Goal: Task Accomplishment & Management: Complete application form

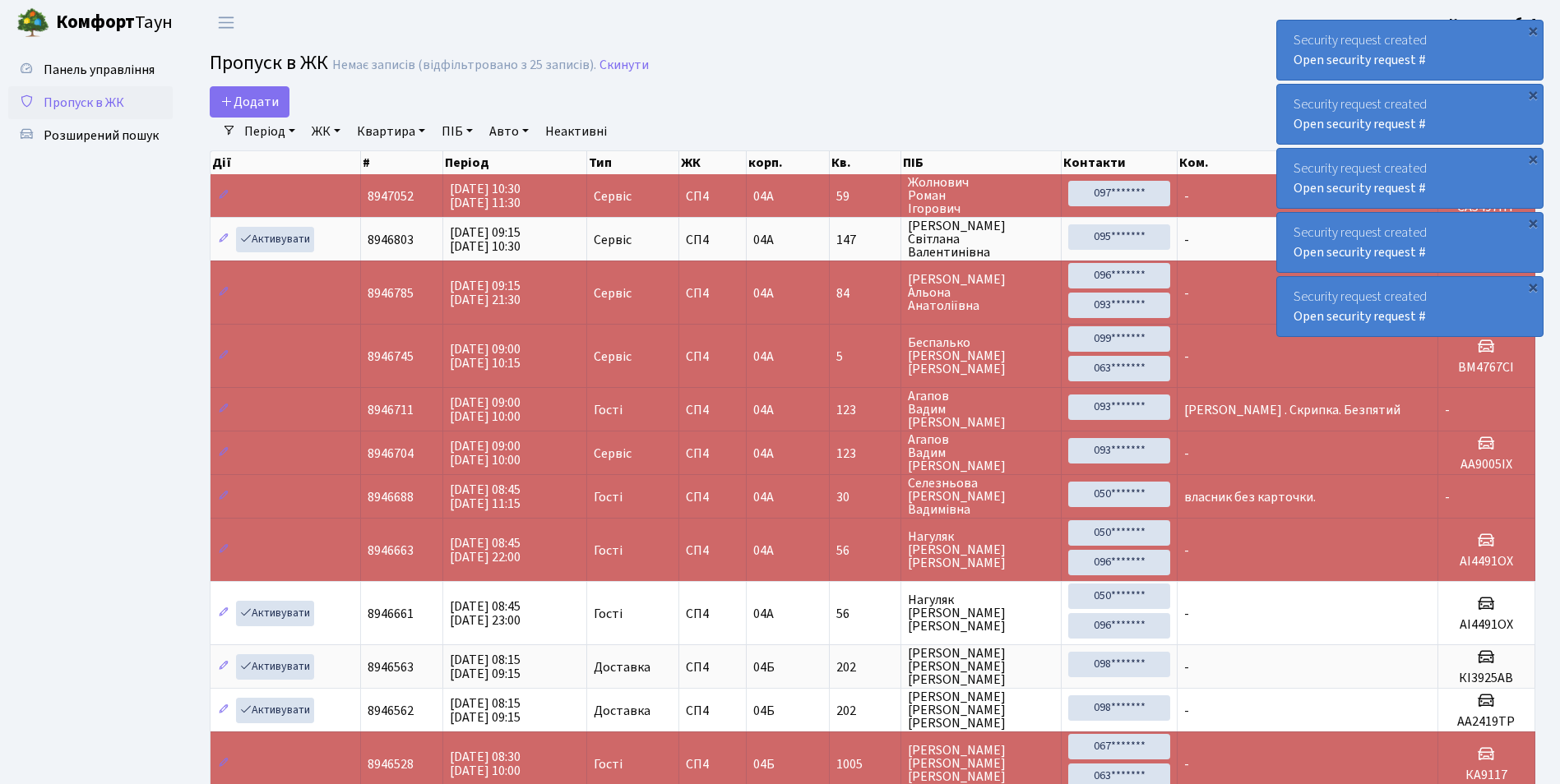
select select "25"
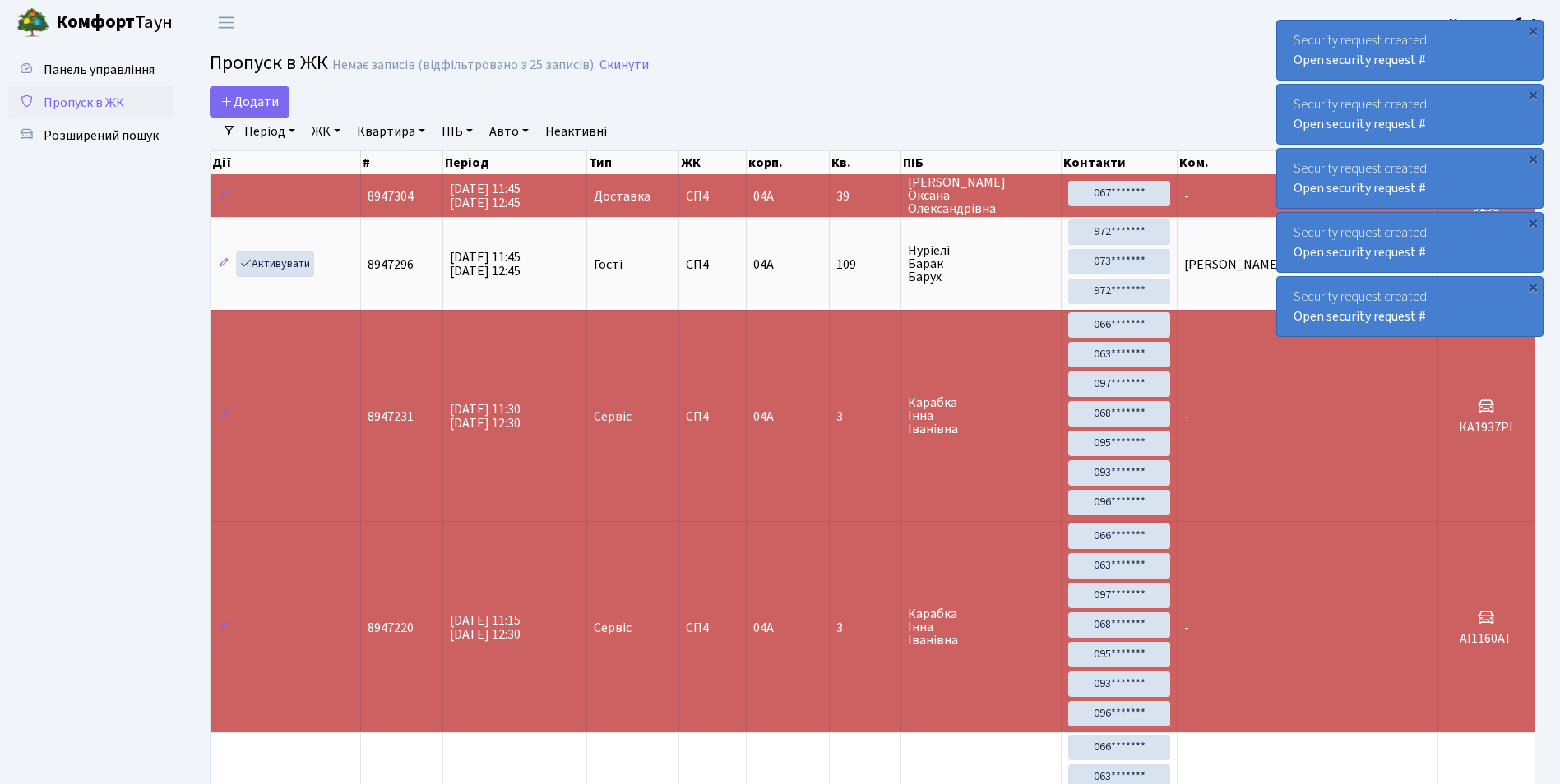
click at [1034, 56] on h2 "Пропуск в ЖК Немає записів (відфільтровано з 25 записів). Скинути" at bounding box center [872, 65] width 1326 height 28
click at [883, 32] on header "Комфорт Таун Консьєрж б. 4. Мій обліковий запис Вийти" at bounding box center [780, 22] width 1560 height 45
click at [262, 101] on span "Додати" at bounding box center [250, 101] width 59 height 18
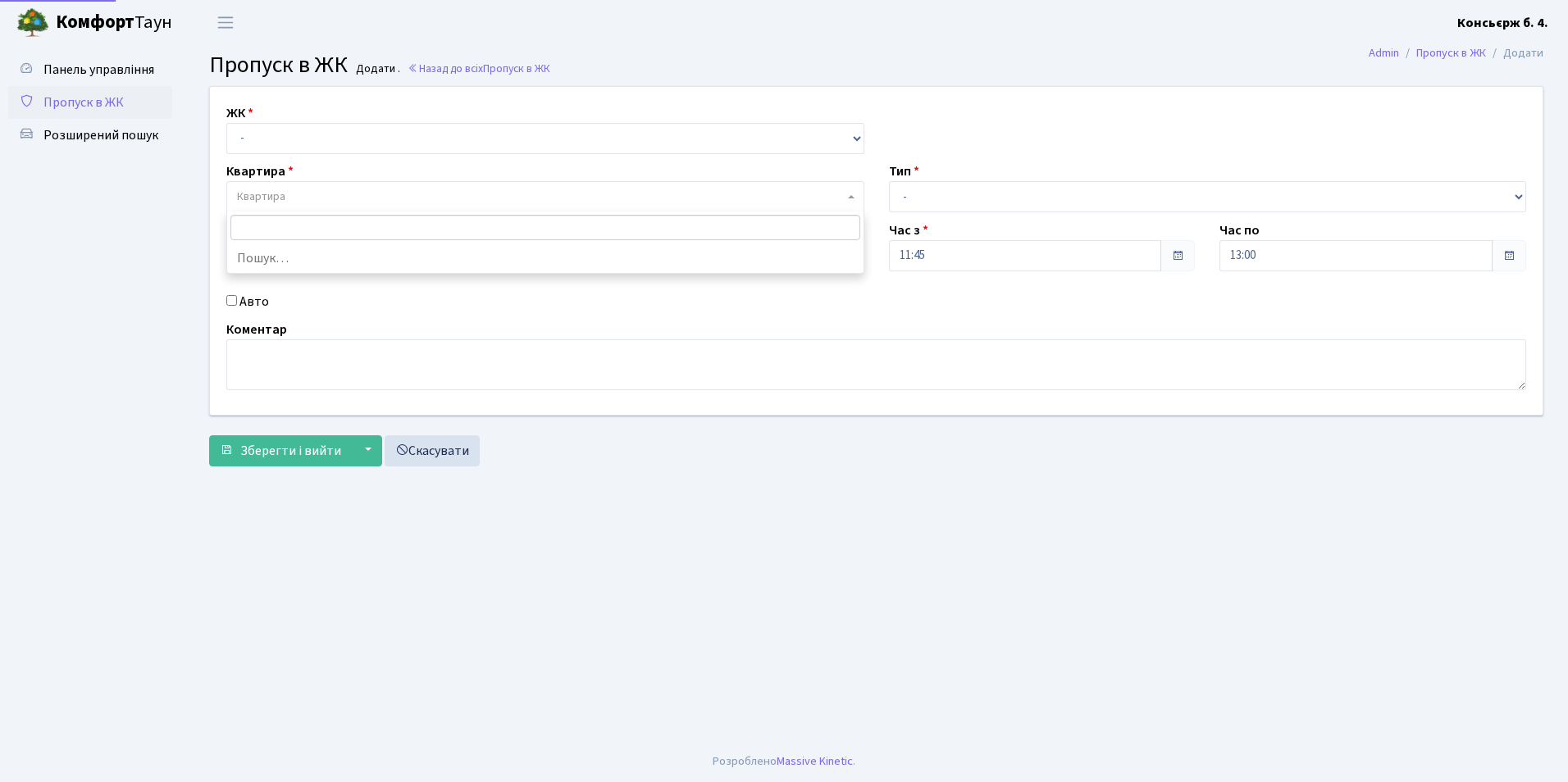
click at [263, 203] on span "Квартира" at bounding box center [261, 197] width 49 height 16
type input "194"
click at [278, 233] on input "194" at bounding box center [545, 227] width 630 height 26
click at [282, 228] on input "194" at bounding box center [545, 227] width 630 height 26
click at [240, 145] on select "- СП4, Столичне шосе, 5" at bounding box center [545, 138] width 638 height 31
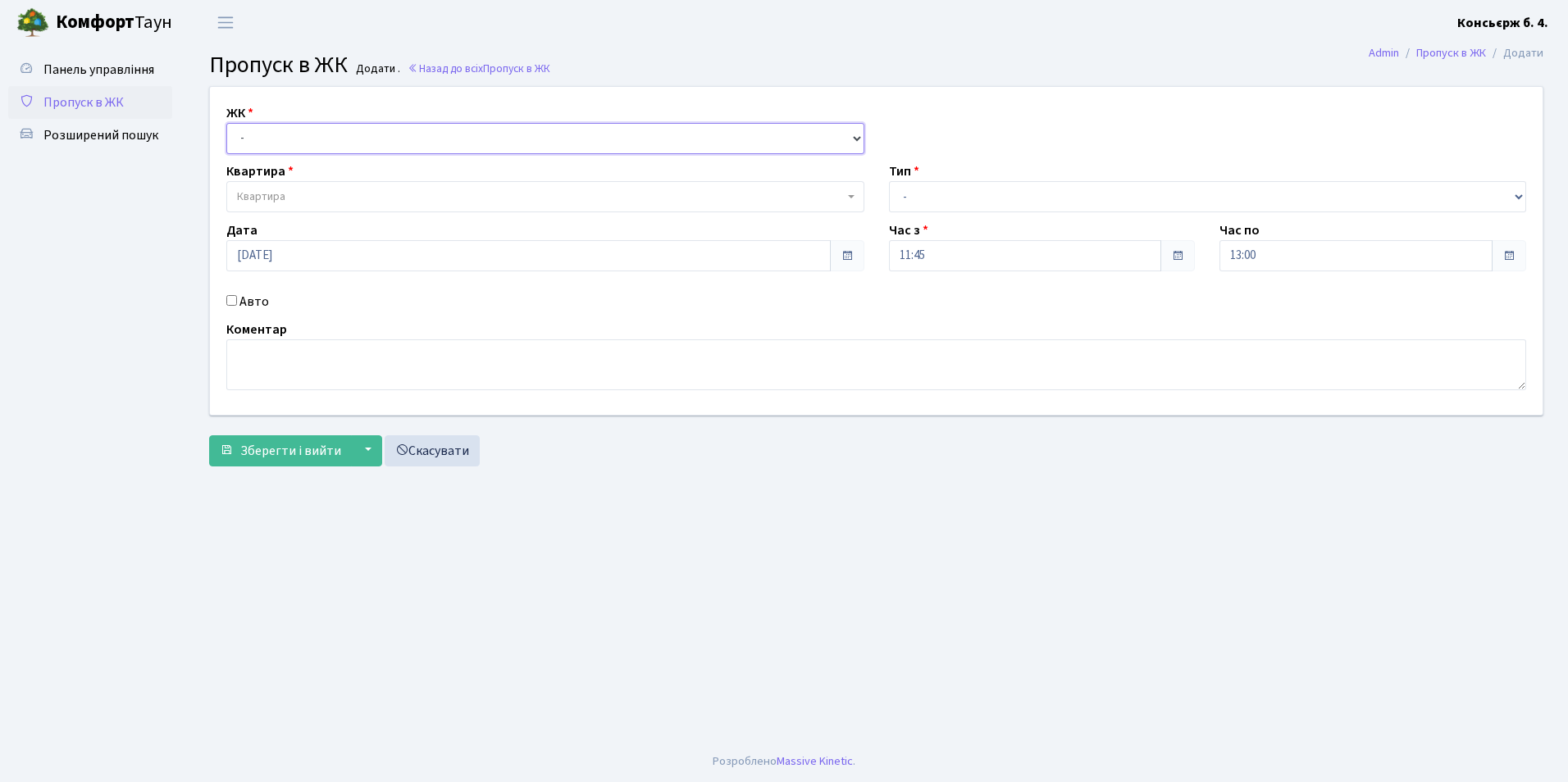
select select "325"
click at [226, 123] on select "- СП4, Столичне шосе, 5" at bounding box center [545, 138] width 638 height 31
select select
click at [302, 258] on input "04.09.2025" at bounding box center [529, 255] width 605 height 31
click at [245, 591] on main "Admin Пропуск в ЖК Додати Пропуск в ЖК Додати . Назад до всіх Пропуск в ЖК ЖК -…" at bounding box center [876, 393] width 1384 height 696
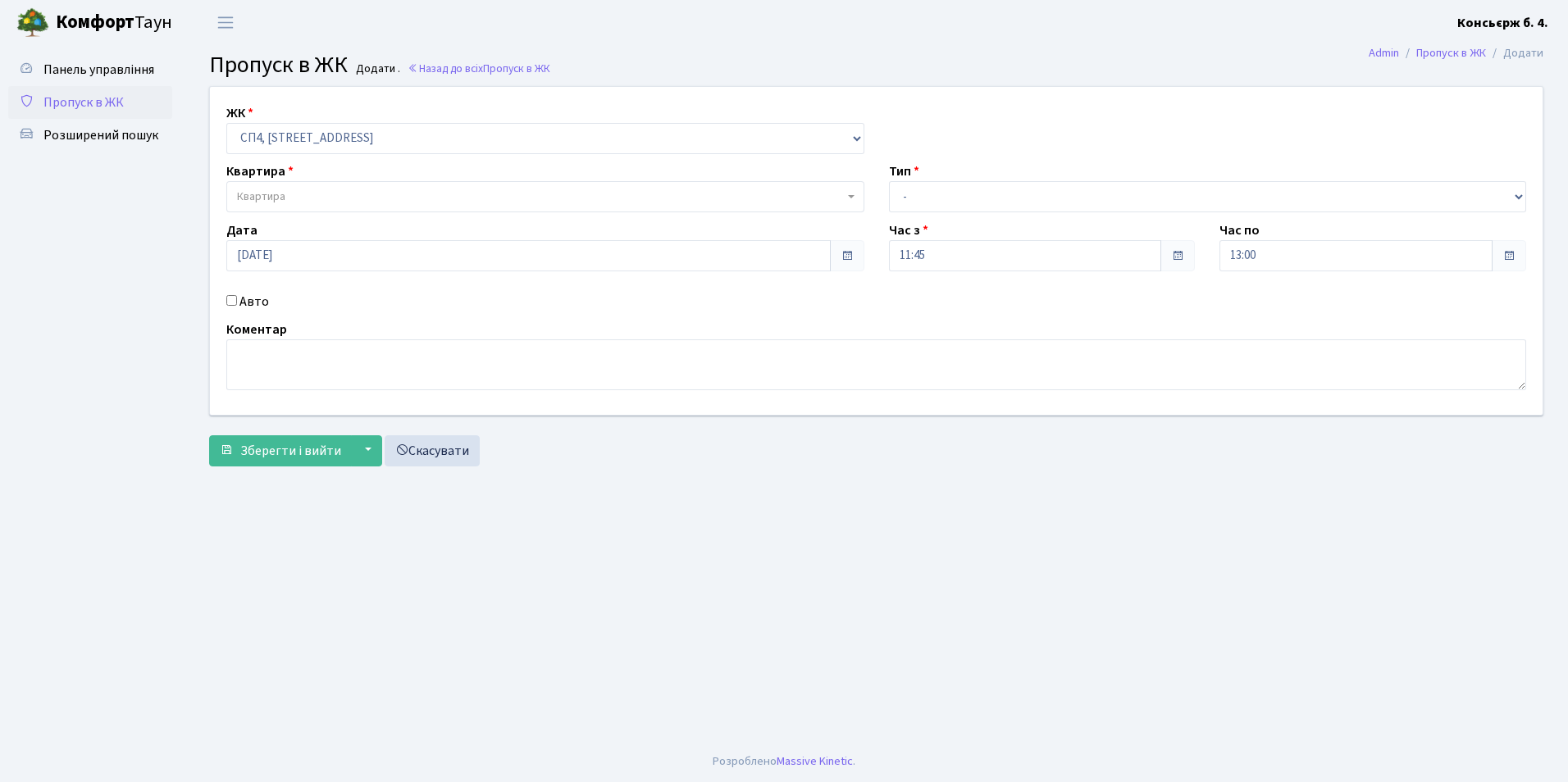
click at [302, 196] on span "Квартира" at bounding box center [540, 197] width 607 height 16
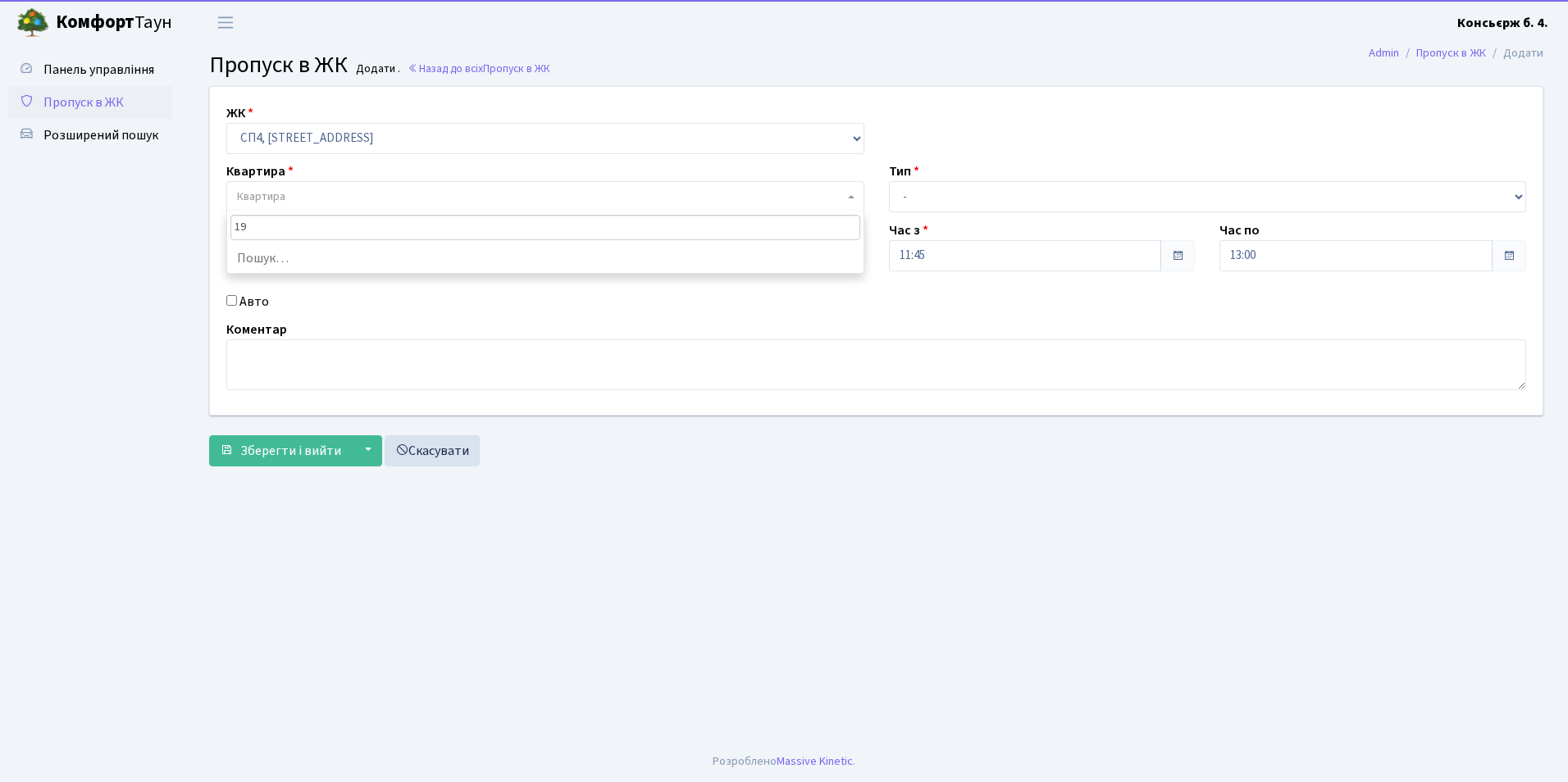
type input "194"
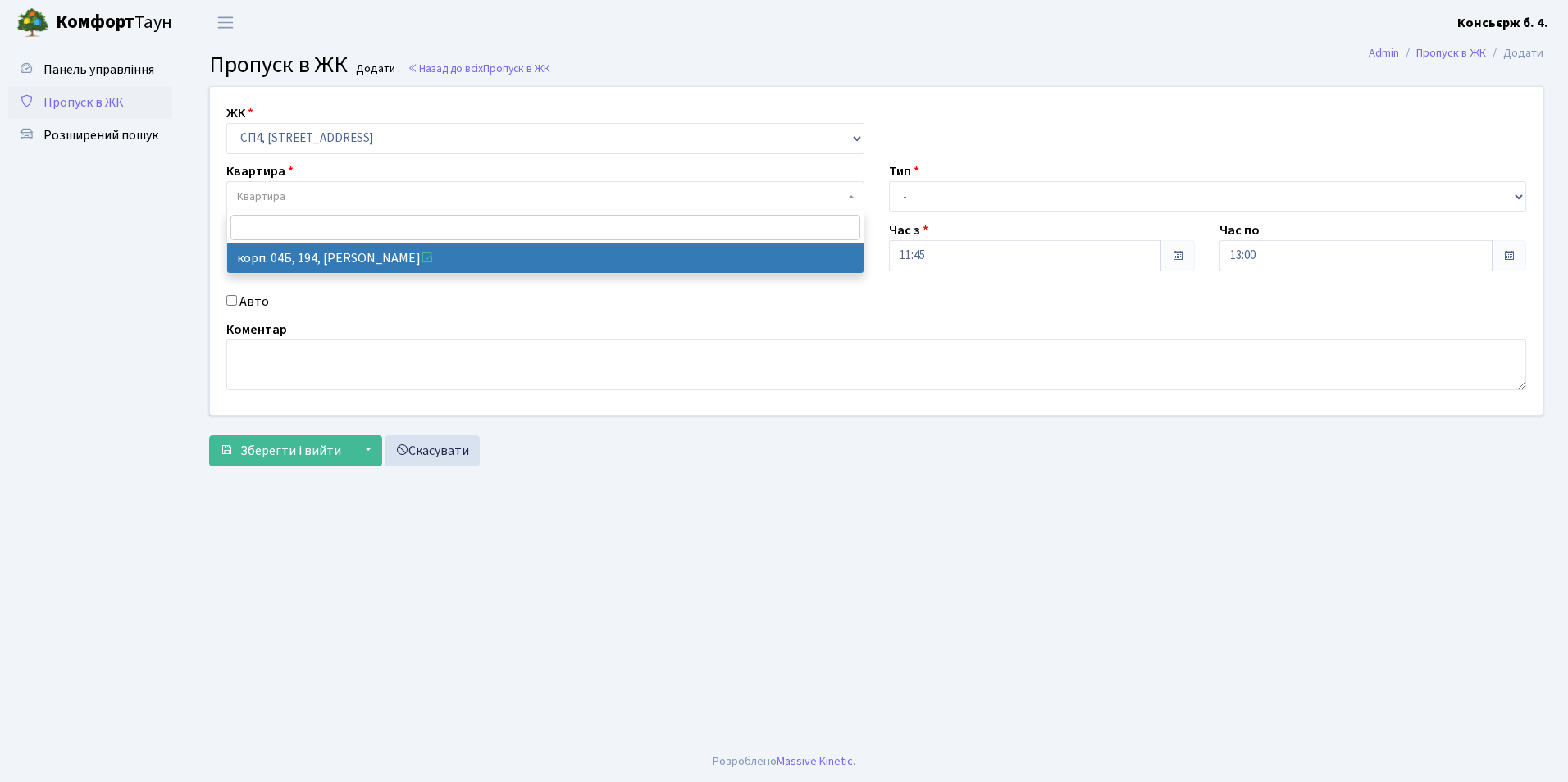
click at [126, 310] on ul "Панель управління Пропуск в ЖК Розширений пошук" at bounding box center [90, 393] width 164 height 680
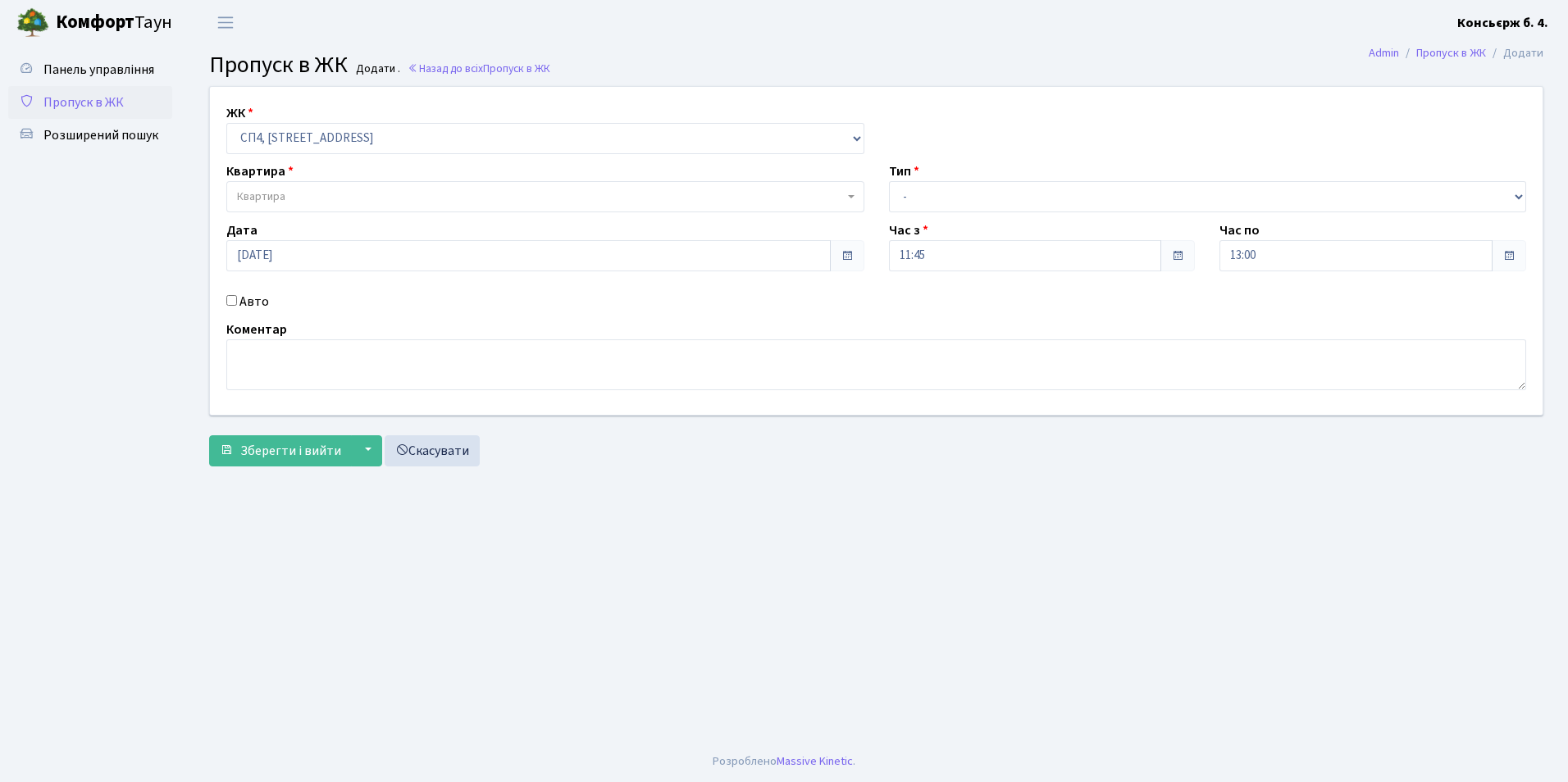
click at [126, 310] on ul "Панель управління Пропуск в ЖК Розширений пошук" at bounding box center [90, 393] width 164 height 680
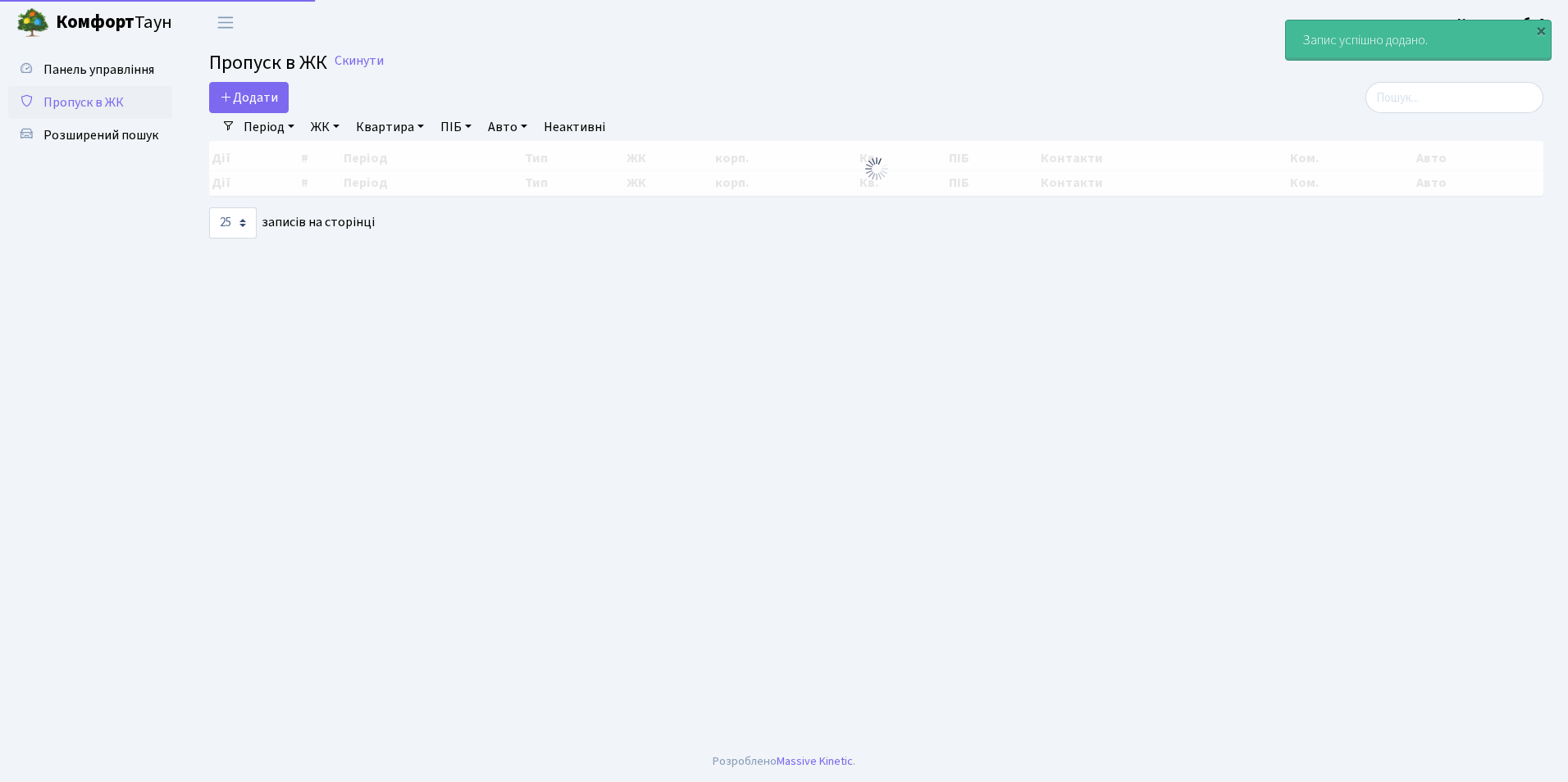
select select "25"
